Goal: Transaction & Acquisition: Purchase product/service

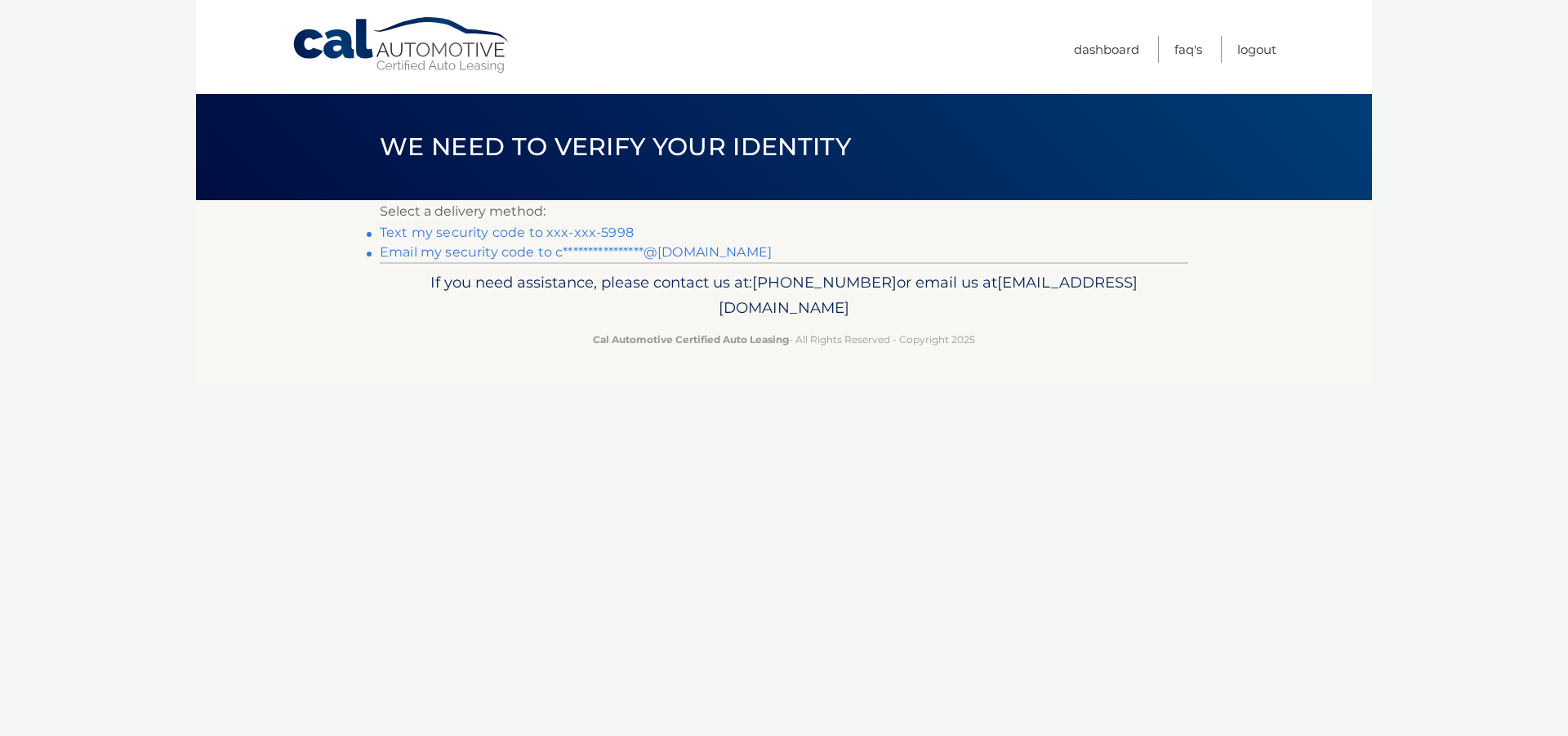
click at [532, 232] on link "Text my security code to xxx-xxx-5998" at bounding box center [506, 232] width 254 height 16
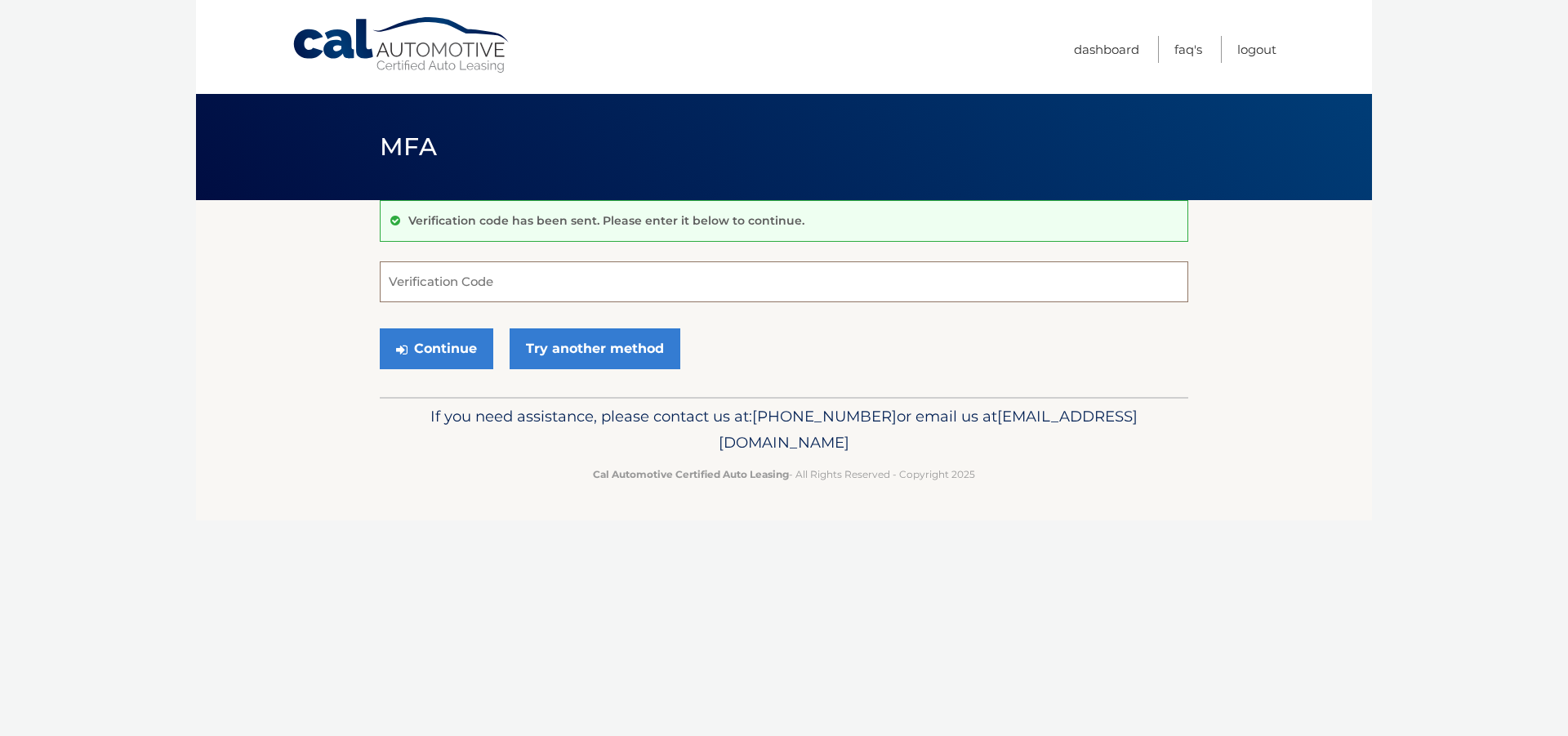
click at [523, 278] on input "Verification Code" at bounding box center [784, 281] width 809 height 41
type input "835182"
click at [460, 352] on button "Continue" at bounding box center [436, 349] width 114 height 41
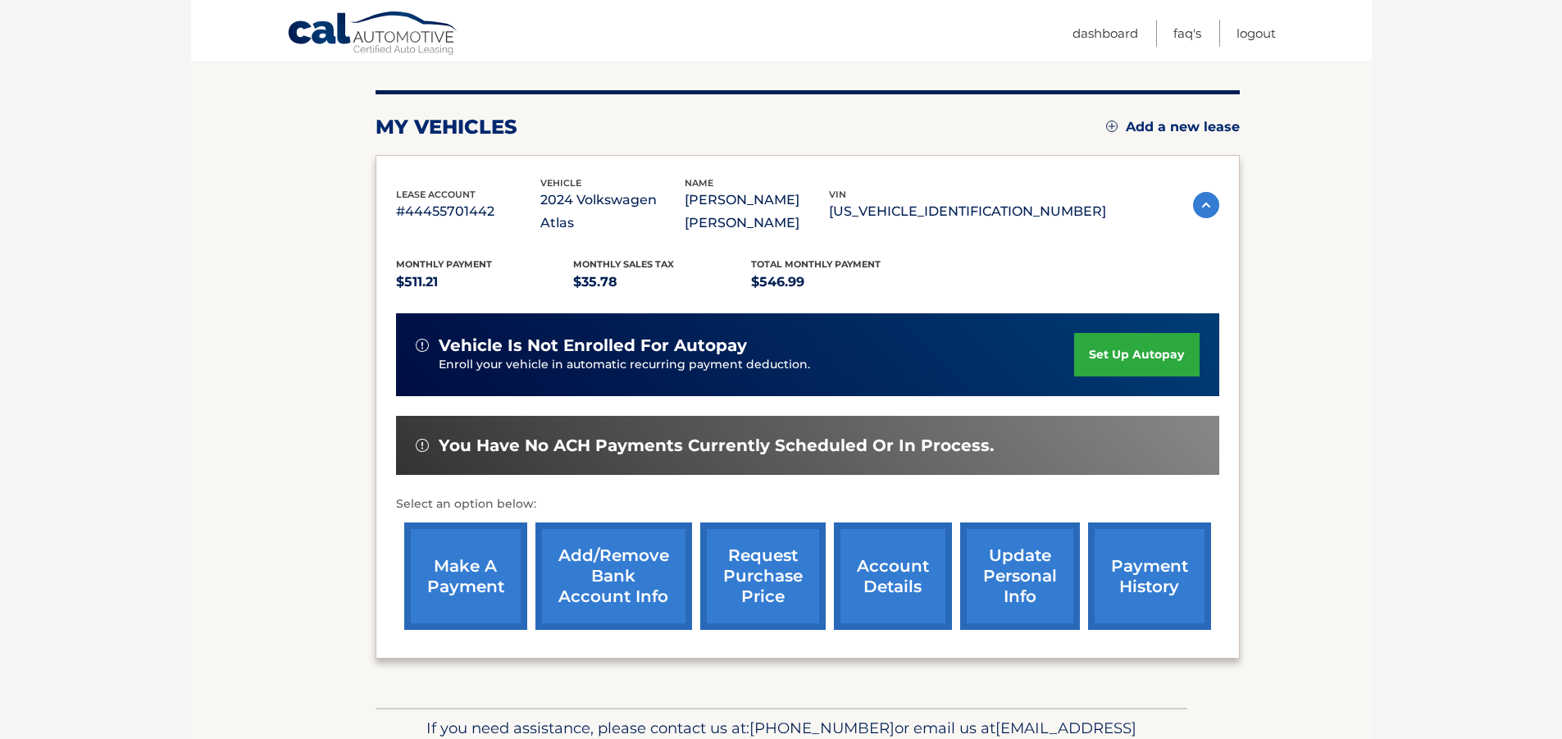
scroll to position [197, 0]
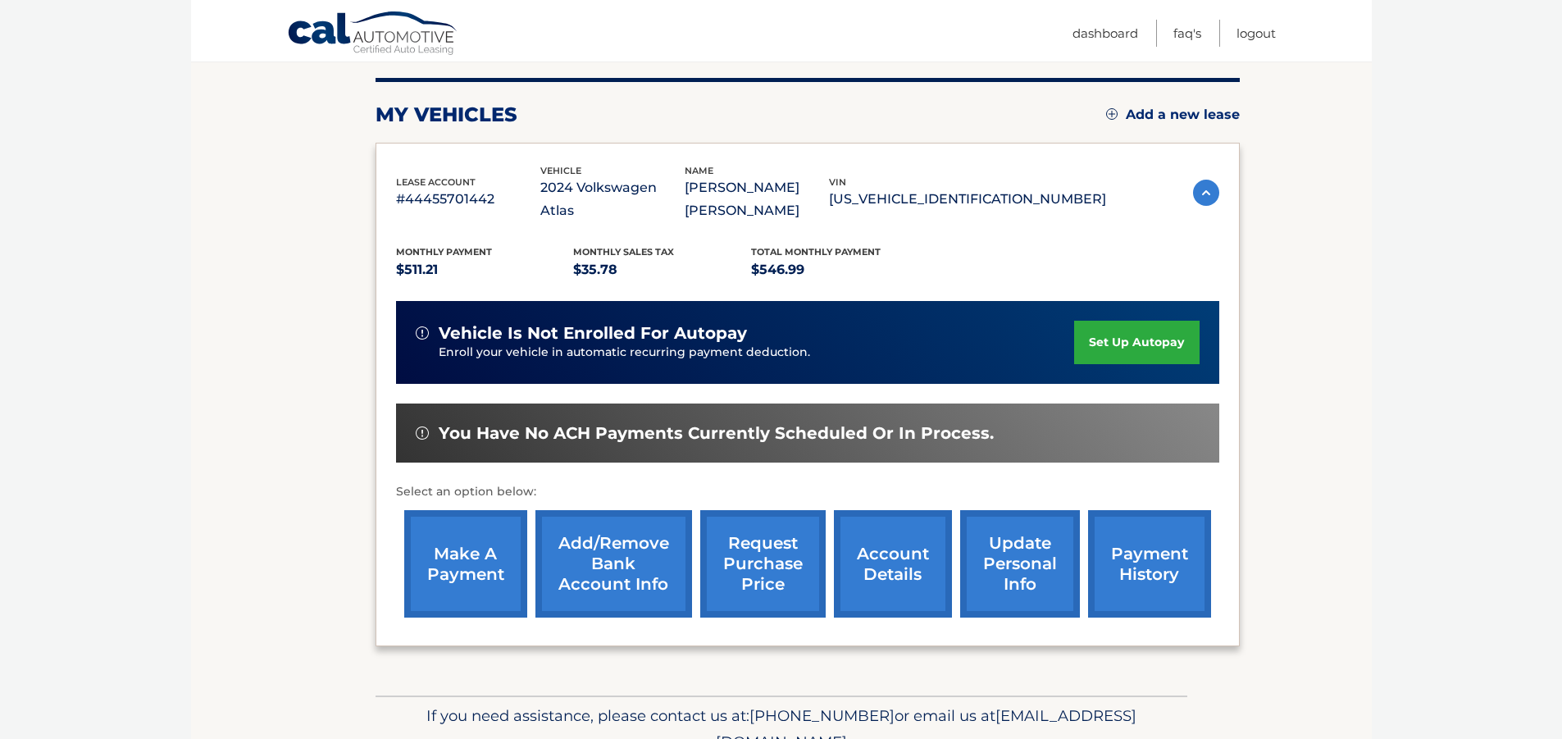
click at [470, 528] on link "make a payment" at bounding box center [465, 563] width 123 height 107
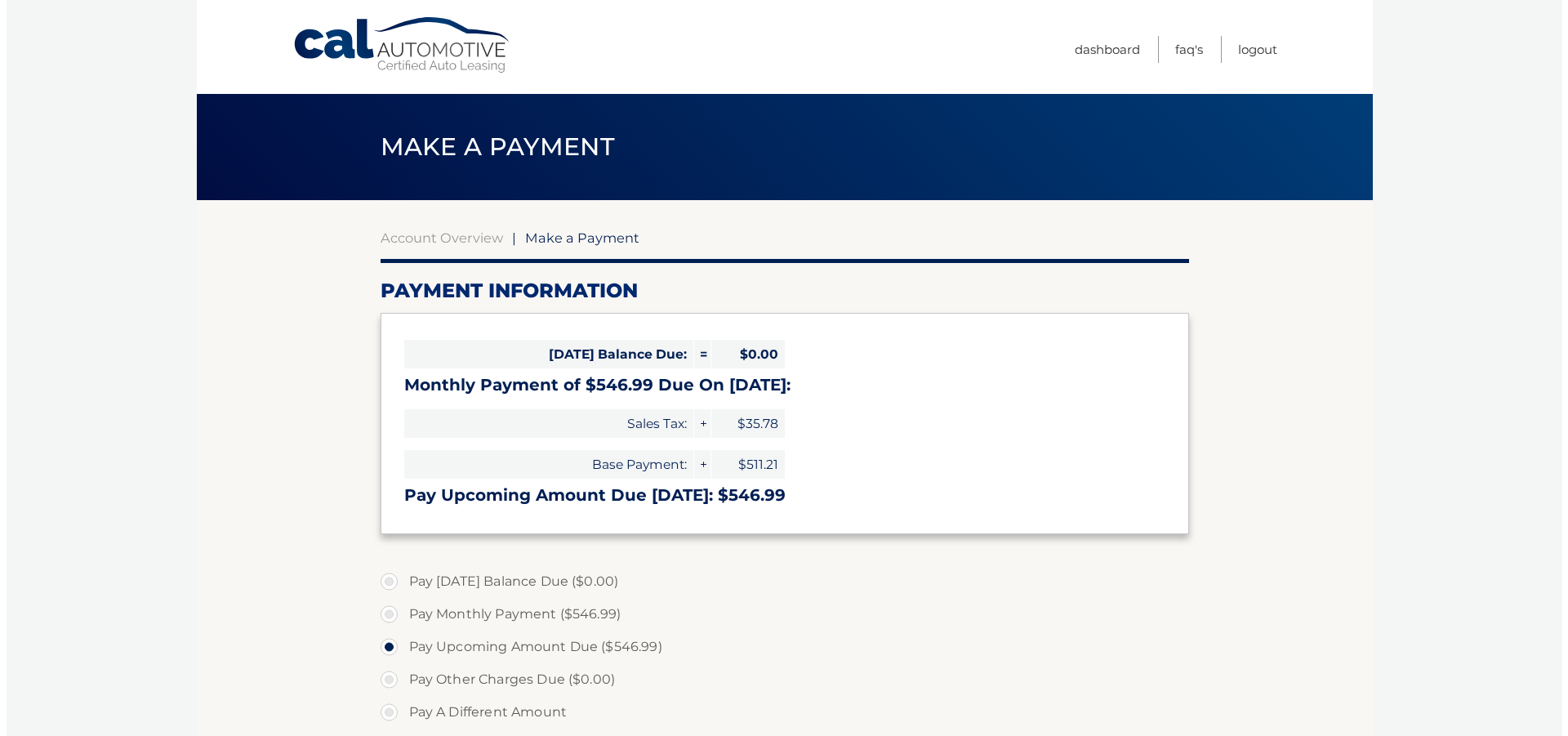
scroll to position [431, 0]
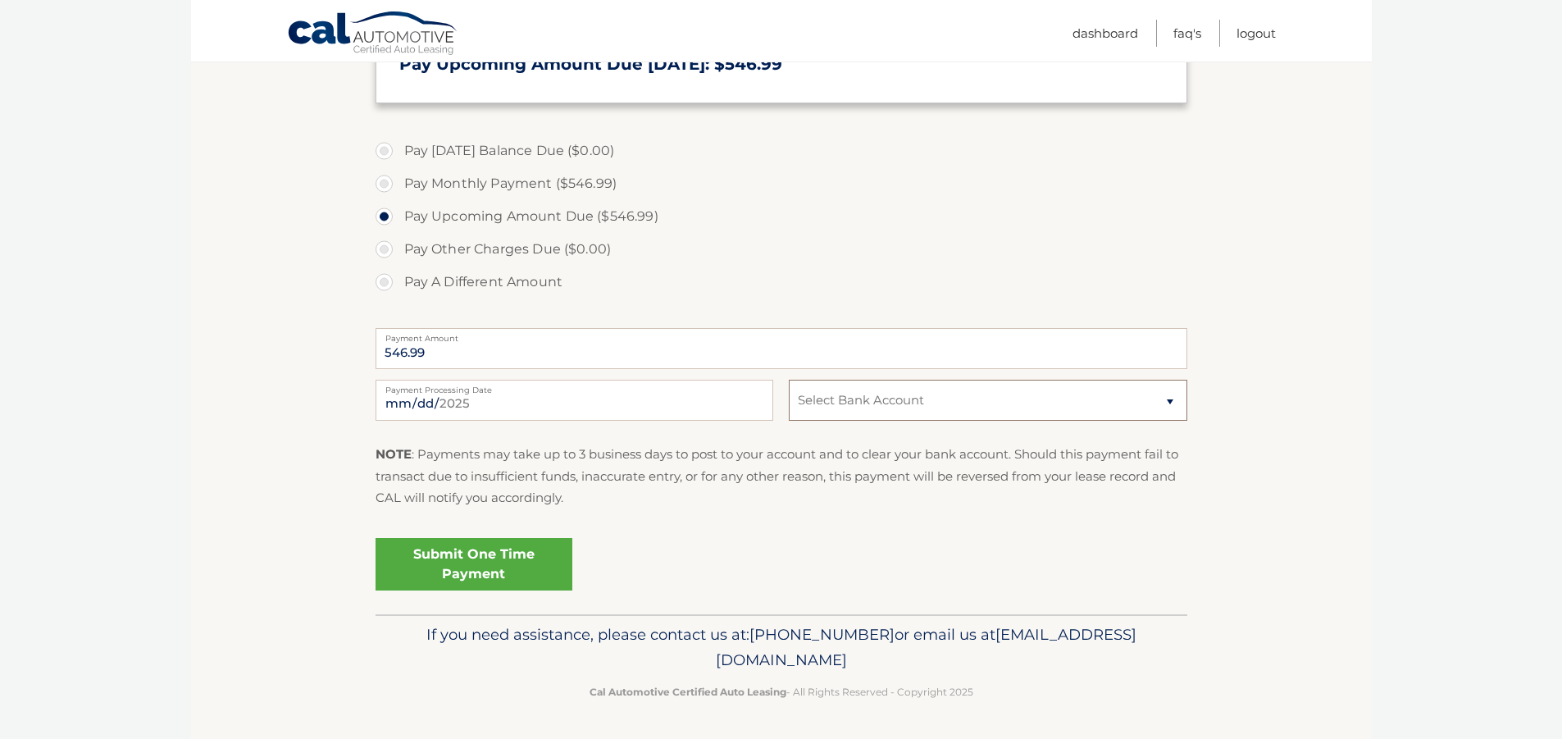
click at [1168, 399] on select "Select Bank Account Checking BANK OF AMERICA, N.A. *****7681 Checking BANK OF A…" at bounding box center [988, 400] width 398 height 41
select select "ZDU0NmRiNDQtNDZjOS00N2VjLWIxYmEtYWQ0YTFhYzNiNDNh"
click at [789, 380] on select "Select Bank Account Checking BANK OF AMERICA, N.A. *****7681 Checking BANK OF A…" at bounding box center [988, 400] width 398 height 41
click at [507, 563] on link "Submit One Time Payment" at bounding box center [473, 564] width 197 height 52
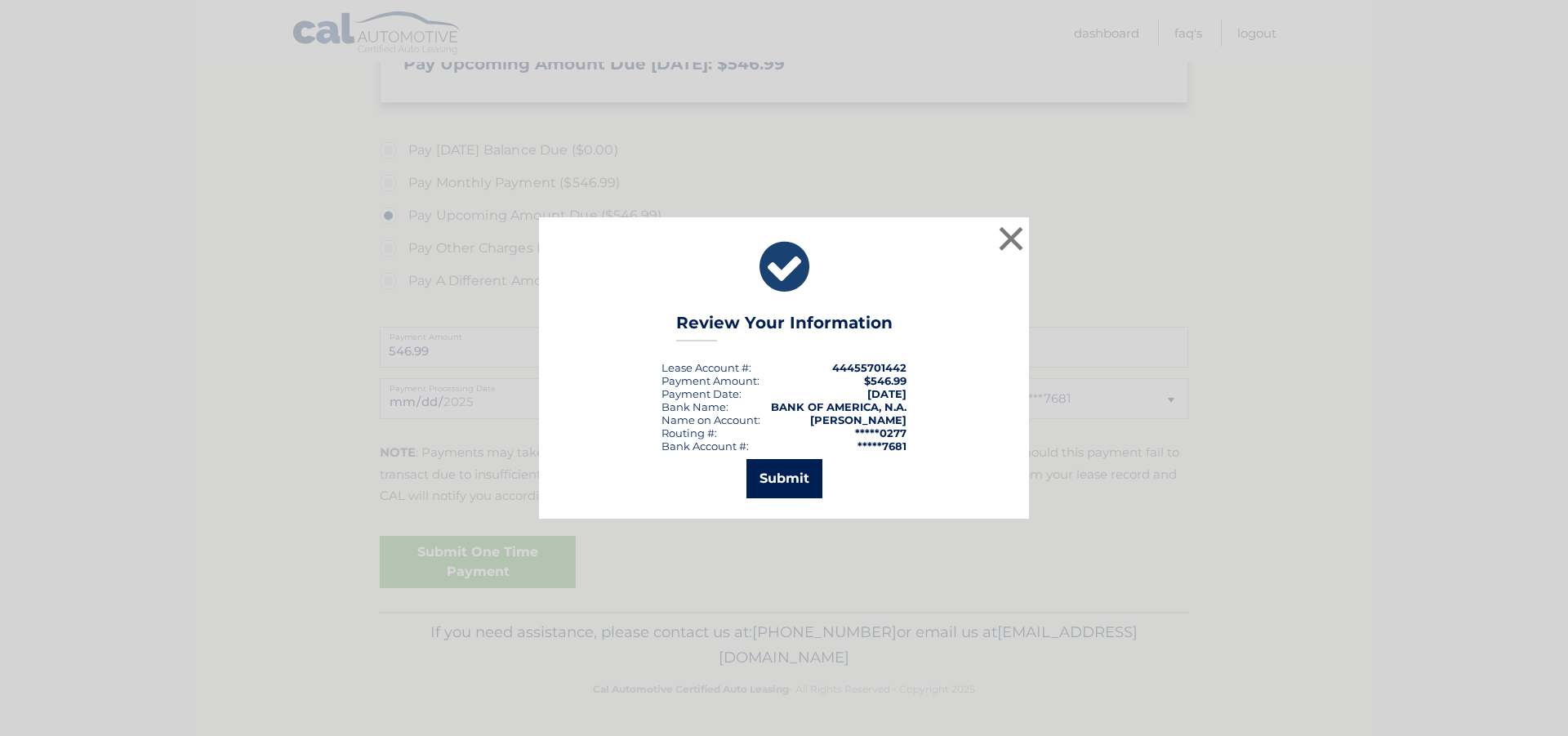
click at [792, 476] on button "Submit" at bounding box center [784, 478] width 76 height 39
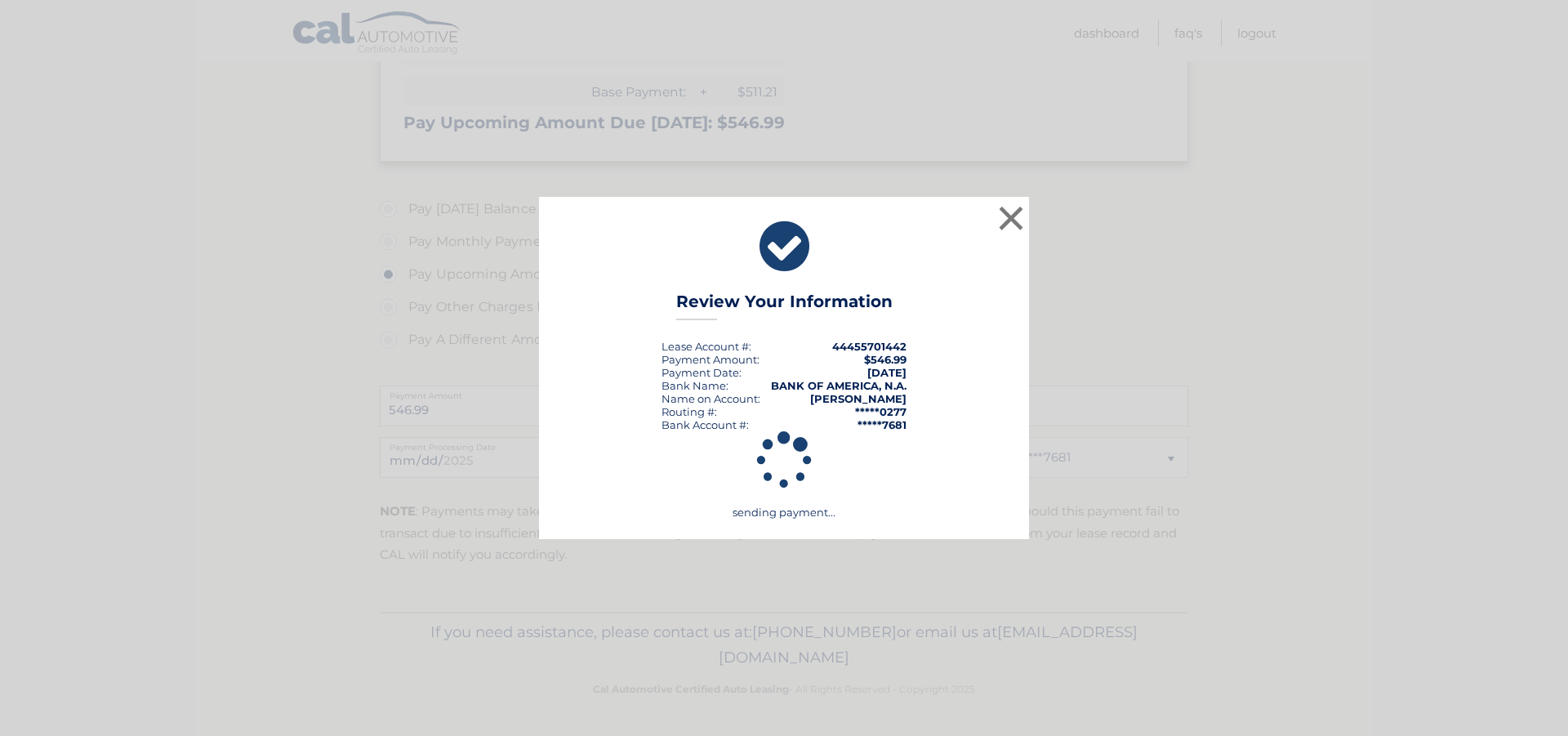
scroll to position [372, 0]
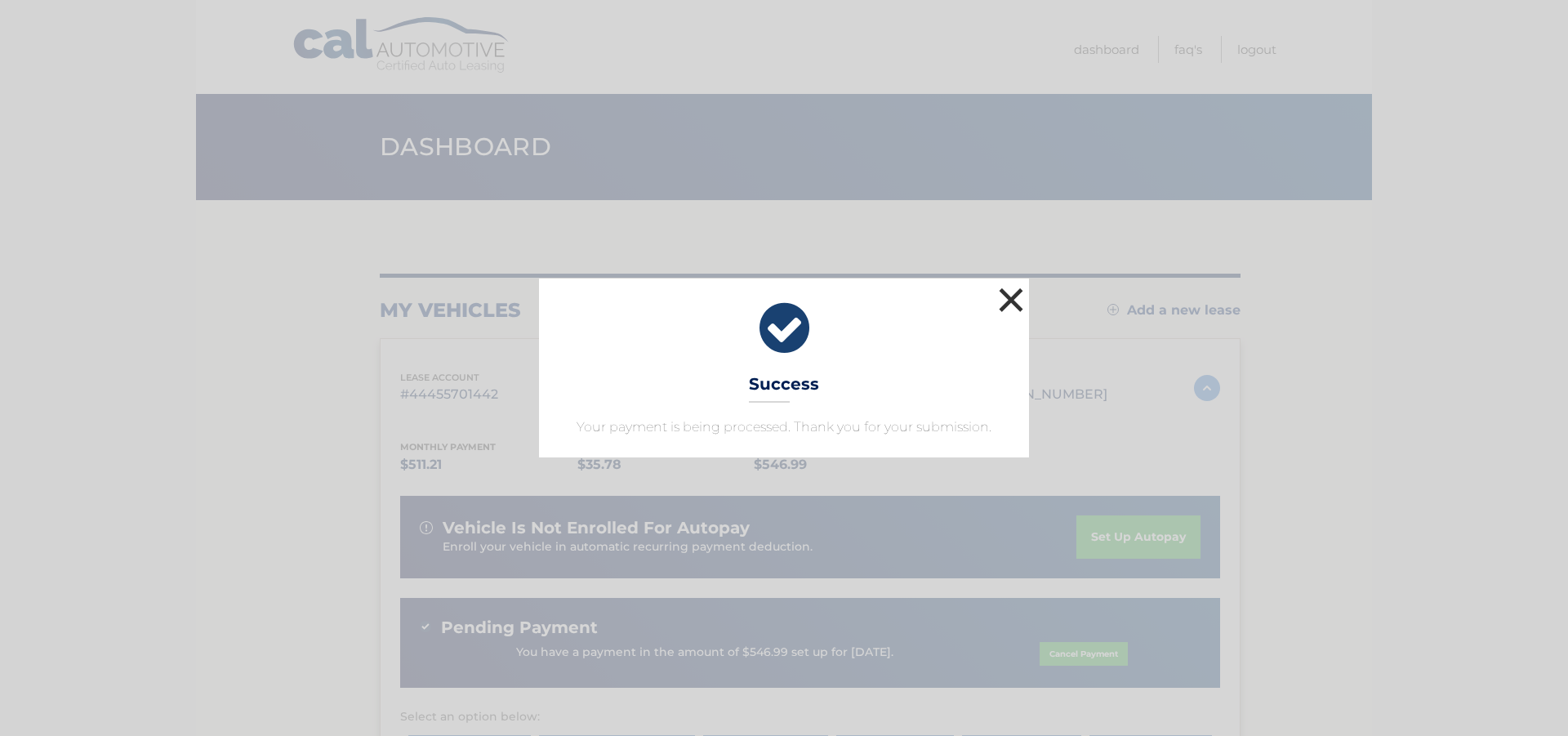
click at [1013, 298] on button "×" at bounding box center [1010, 299] width 33 height 33
